Goal: Manage account settings

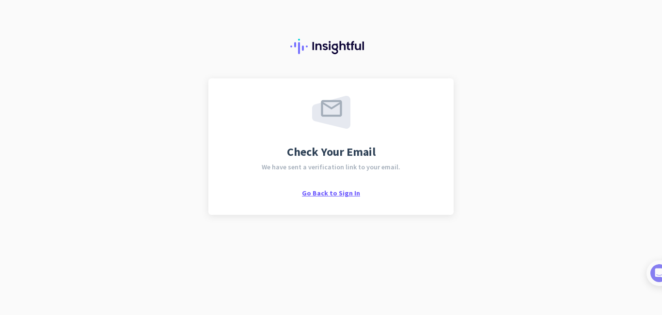
click at [330, 193] on span "Go Back to Sign In" at bounding box center [331, 193] width 58 height 9
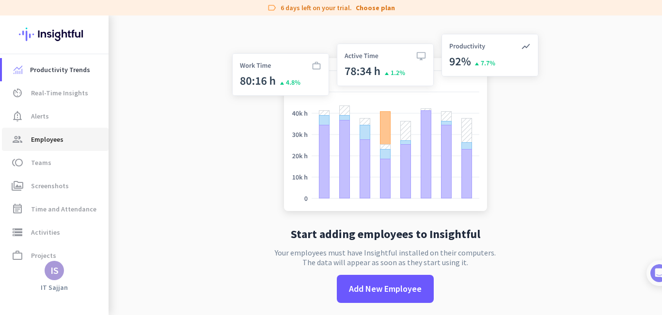
drag, startPoint x: 41, startPoint y: 141, endPoint x: 85, endPoint y: 133, distance: 44.4
click at [43, 141] on span "Employees" at bounding box center [47, 140] width 32 height 12
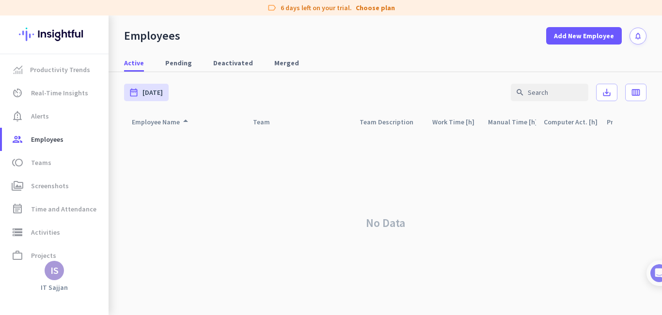
click at [300, 187] on div "No Data" at bounding box center [385, 223] width 522 height 184
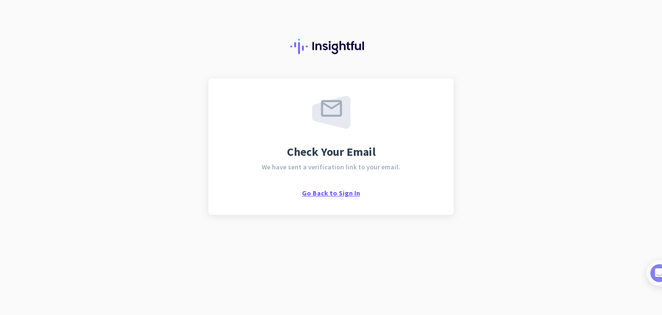
click at [335, 194] on span "Go Back to Sign In" at bounding box center [331, 193] width 58 height 9
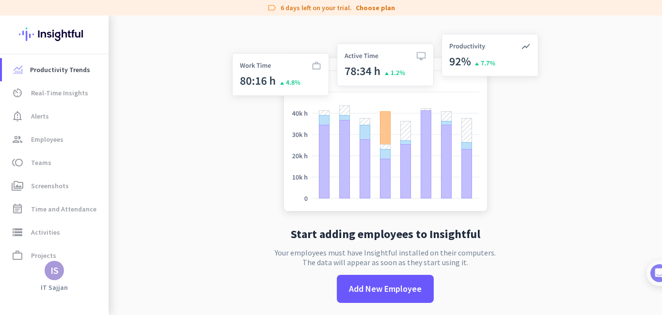
click at [53, 278] on div "IS" at bounding box center [54, 270] width 19 height 19
click at [124, 201] on span "Personal Settings" at bounding box center [106, 200] width 59 height 9
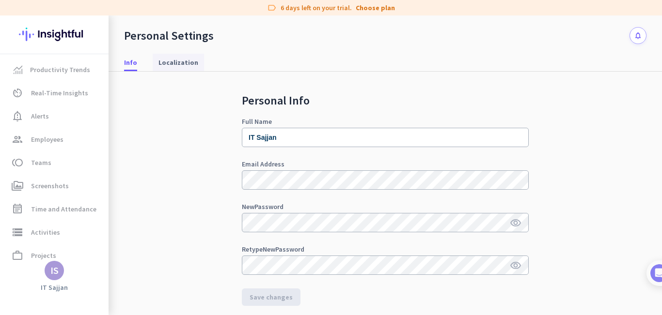
click at [175, 62] on span "Localization" at bounding box center [178, 63] width 40 height 10
